Goal: Communication & Community: Share content

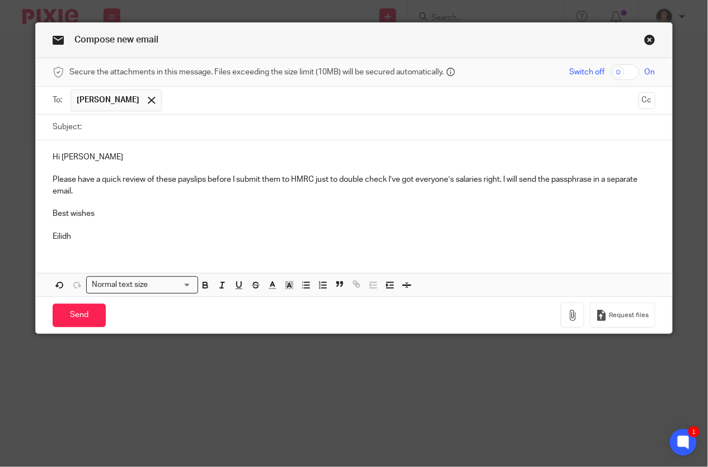
click at [95, 126] on input "Subject:" at bounding box center [371, 127] width 568 height 25
type input "Payslips"
click at [148, 101] on span at bounding box center [151, 100] width 7 height 7
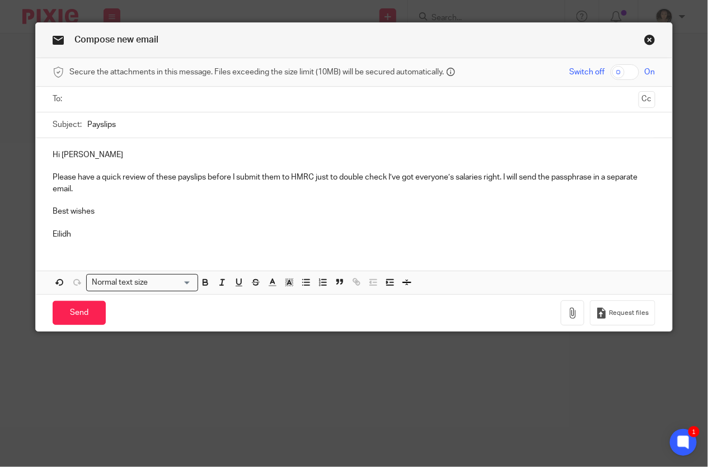
click at [134, 101] on input "text" at bounding box center [353, 99] width 560 height 13
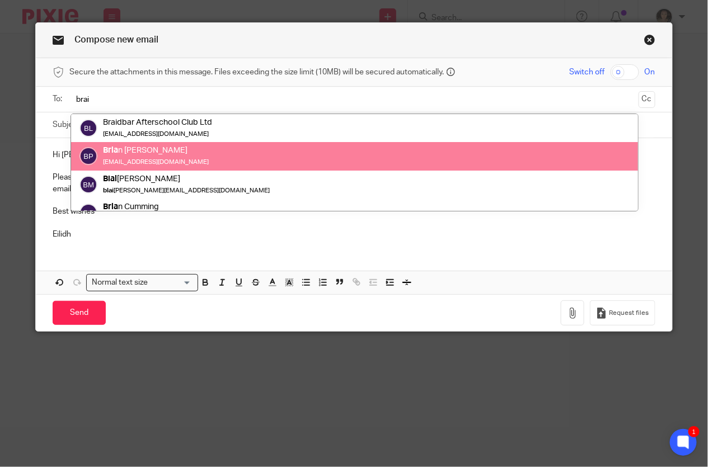
scroll to position [43, 0]
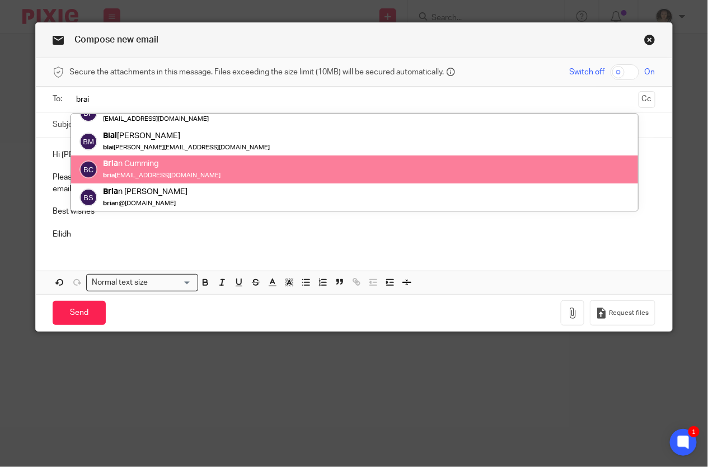
type input "brai"
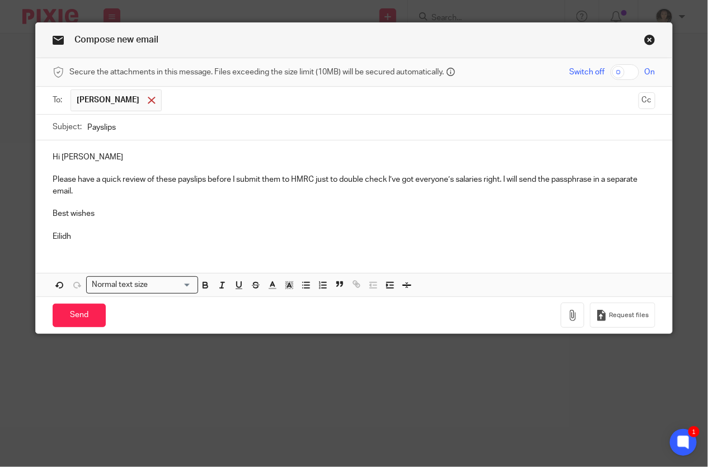
click at [148, 100] on span at bounding box center [151, 100] width 7 height 7
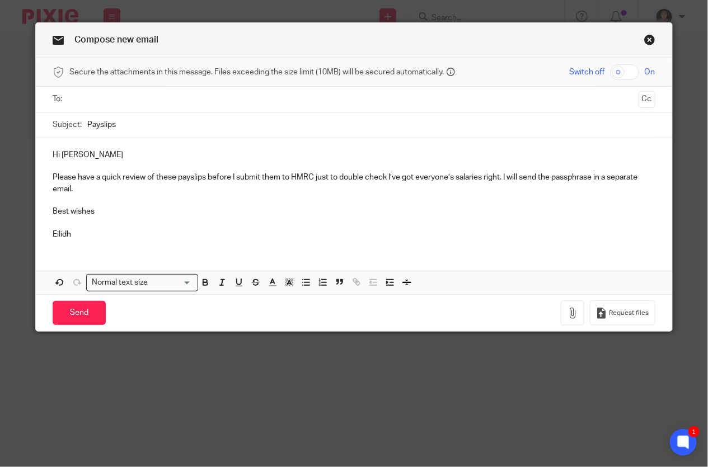
click at [145, 100] on input "text" at bounding box center [353, 99] width 560 height 13
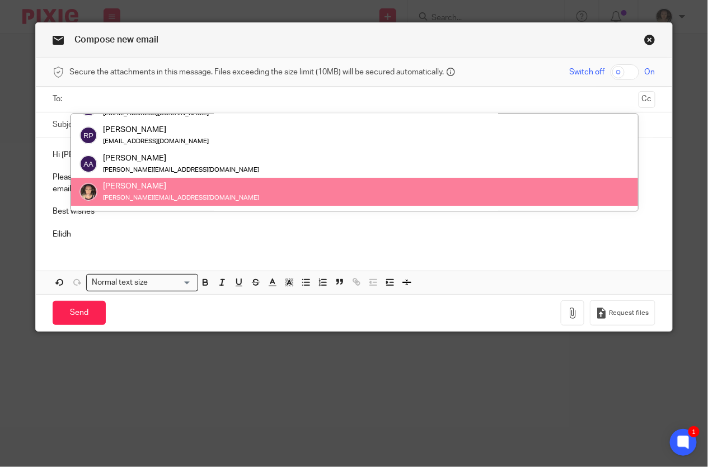
paste input "[EMAIL_ADDRESS][DOMAIN_NAME]"
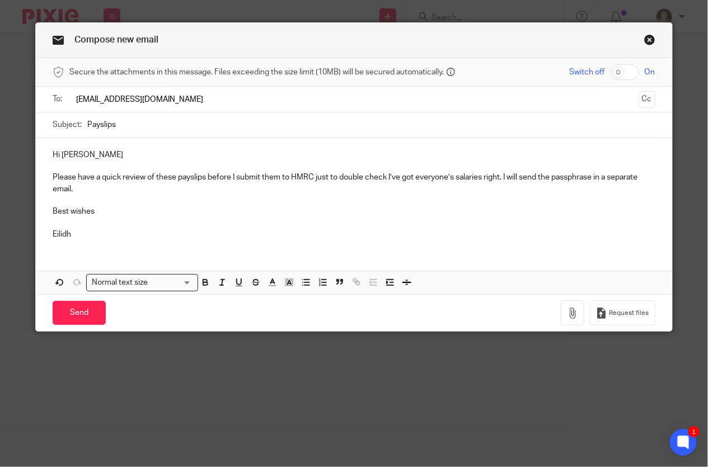
scroll to position [0, 0]
type input "[EMAIL_ADDRESS][DOMAIN_NAME]"
click at [153, 236] on p "Eilidh" at bounding box center [354, 234] width 603 height 11
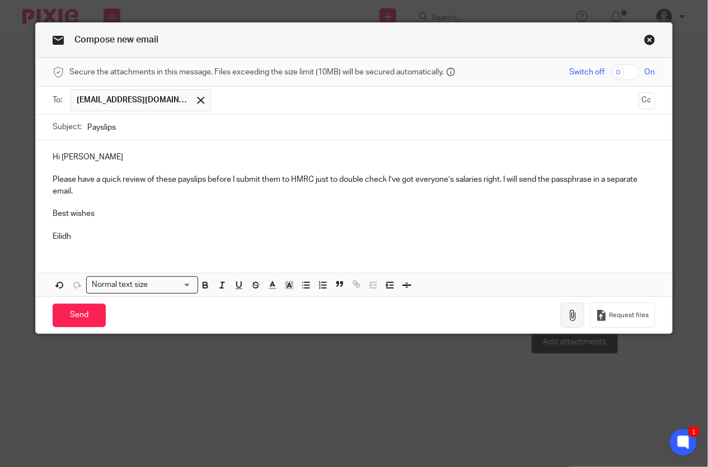
click at [566, 307] on button "button" at bounding box center [572, 315] width 23 height 25
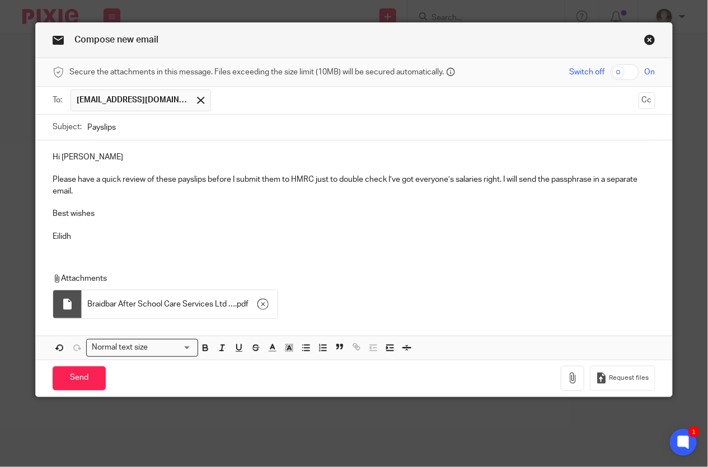
click at [624, 65] on input "checkbox" at bounding box center [624, 72] width 29 height 16
checkbox input "true"
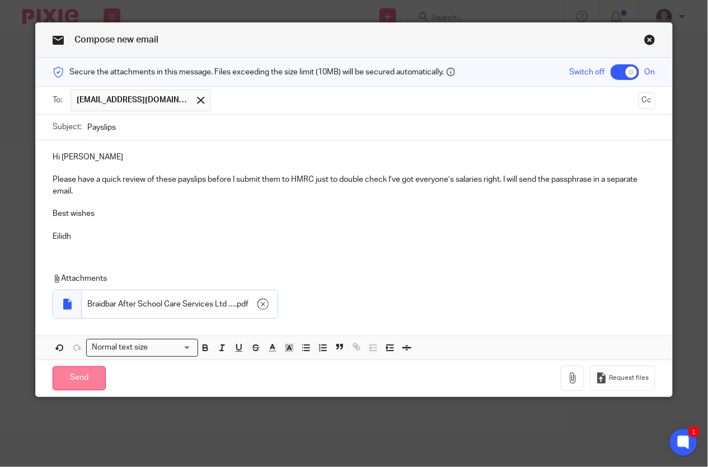
click at [78, 377] on input "Send" at bounding box center [79, 378] width 53 height 24
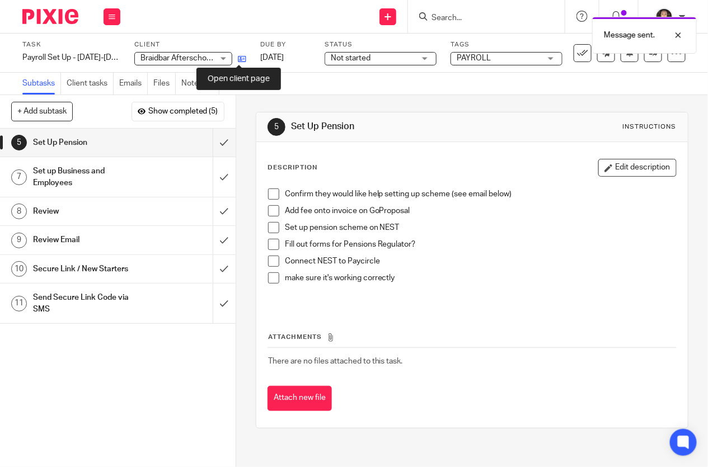
click at [238, 59] on icon at bounding box center [242, 59] width 8 height 8
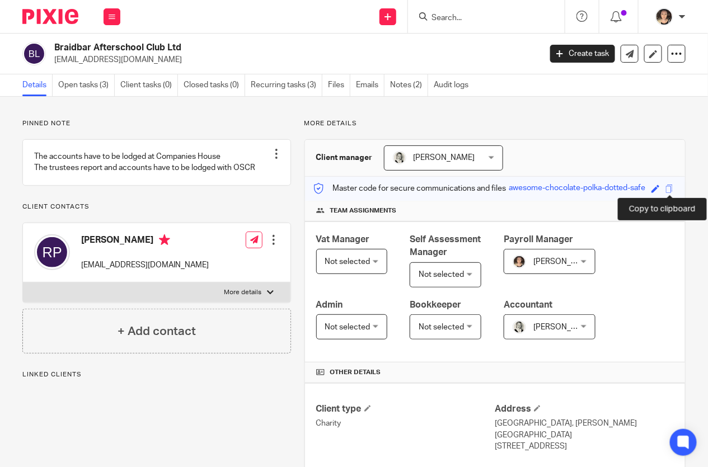
click at [671, 187] on span at bounding box center [669, 189] width 8 height 8
